Goal: Information Seeking & Learning: Learn about a topic

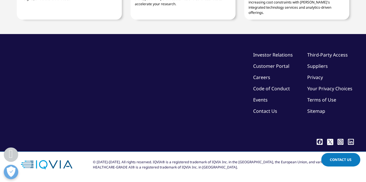
scroll to position [2396, 0]
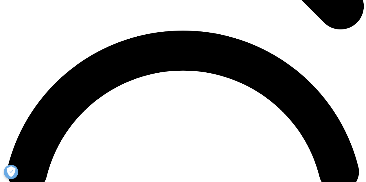
scroll to position [709, 0]
